Goal: Navigation & Orientation: Find specific page/section

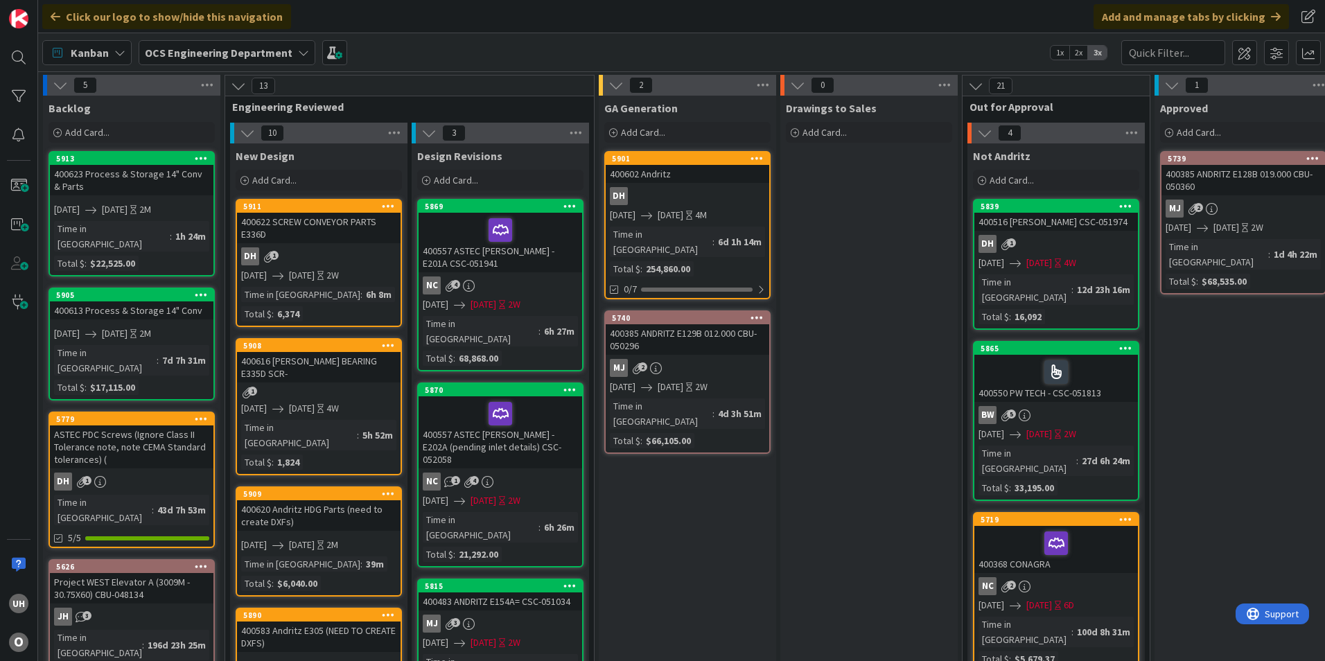
scroll to position [0, 1207]
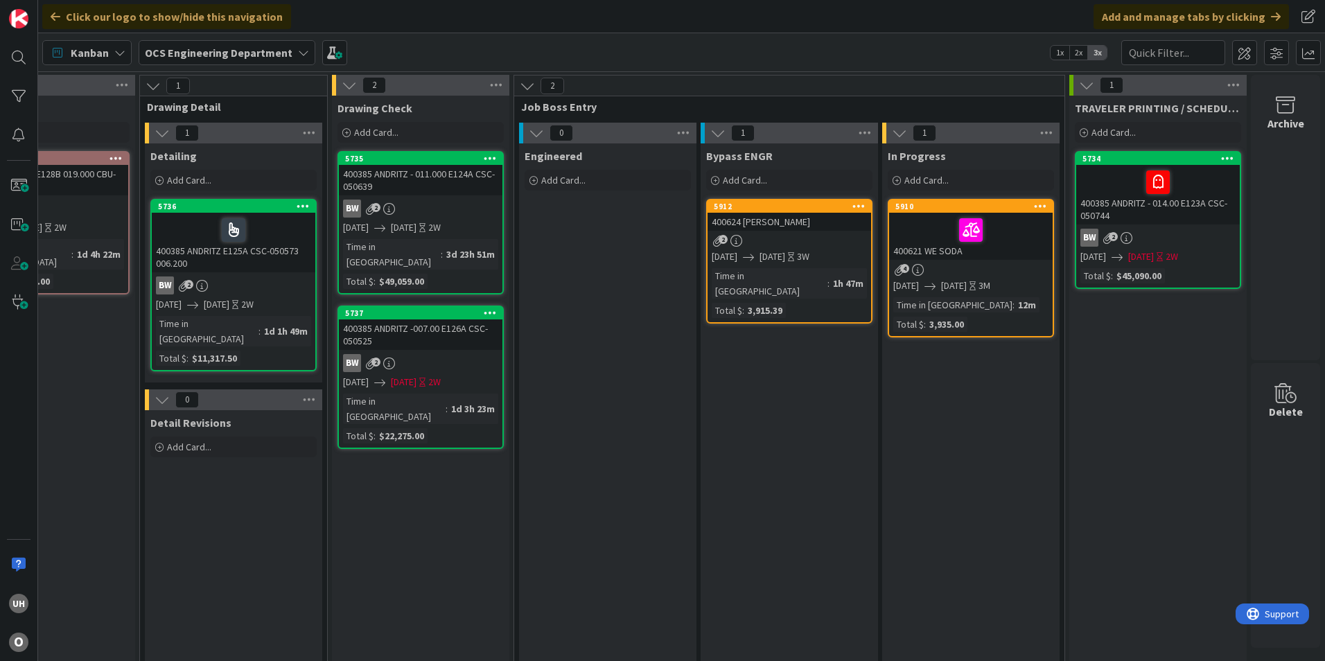
click at [574, 191] on div "Engineered Add Card..." at bounding box center [607, 168] width 177 height 50
drag, startPoint x: -3, startPoint y: 248, endPoint x: 413, endPoint y: 527, distance: 500.5
click at [825, 233] on link "5912 400624 ASTEC [PERSON_NAME] 2 [DATE] [DATE] 3W Time in [GEOGRAPHIC_DATA] : …" at bounding box center [789, 261] width 166 height 125
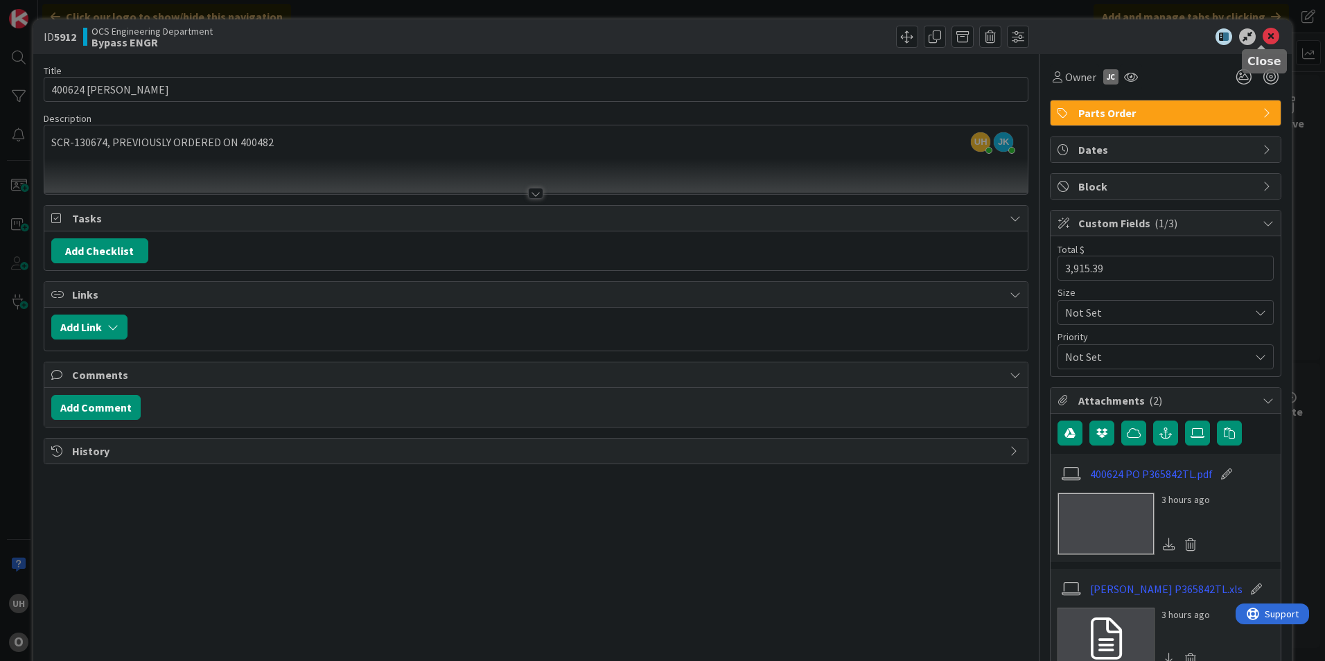
click at [1263, 35] on icon at bounding box center [1271, 36] width 17 height 17
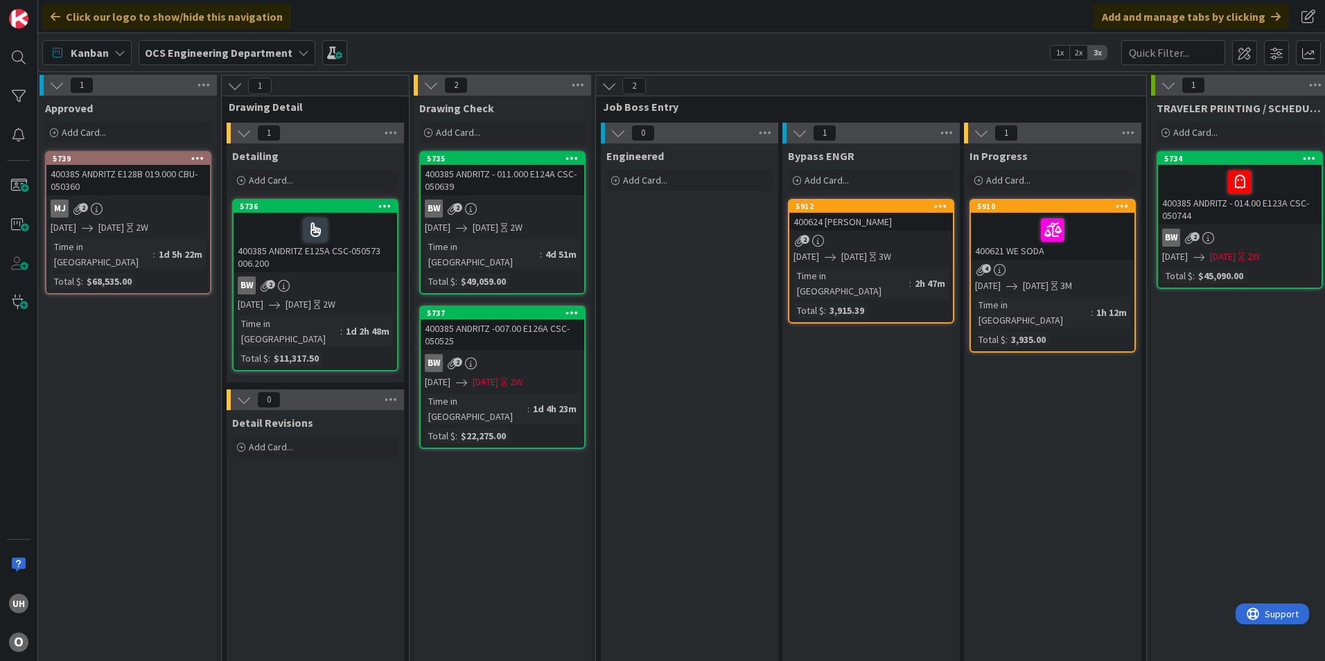
scroll to position [0, 1207]
